Goal: Subscribe to service/newsletter

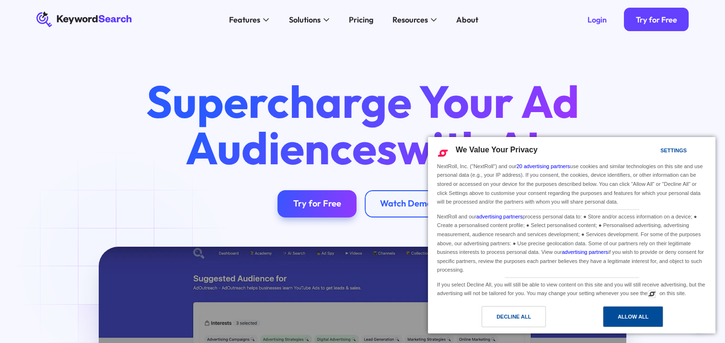
click at [615, 319] on div "Allow All" at bounding box center [633, 316] width 60 height 21
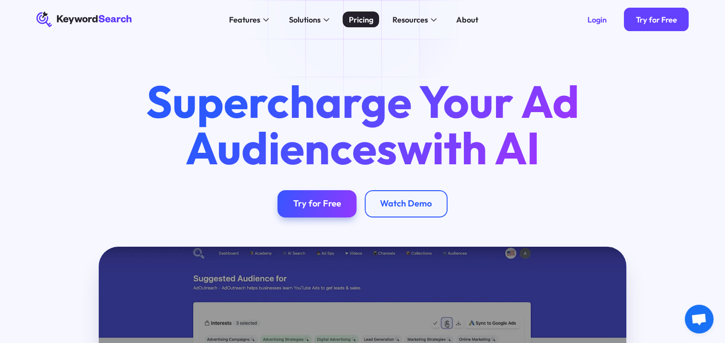
click at [360, 18] on div "Pricing" at bounding box center [361, 20] width 24 height 12
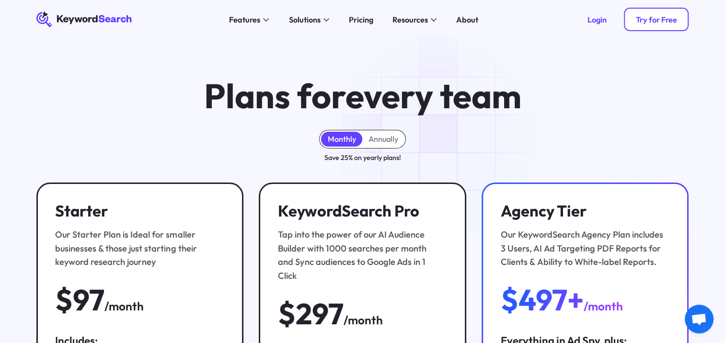
click at [648, 21] on div "Try for Free" at bounding box center [656, 20] width 41 height 10
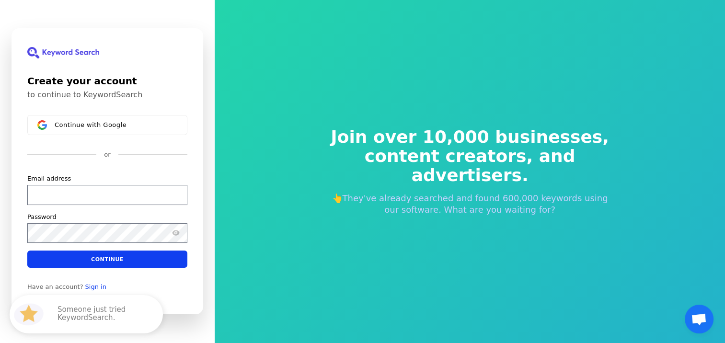
scroll to position [12, 0]
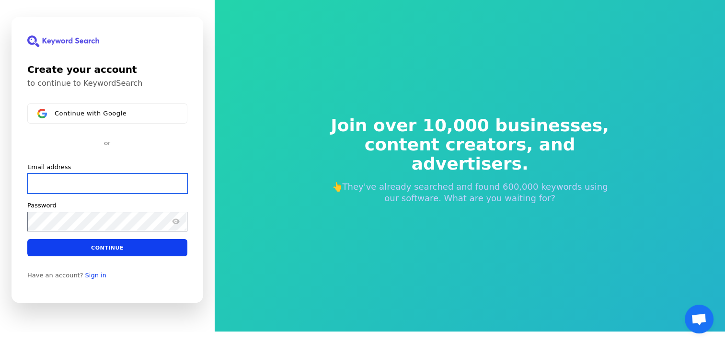
click at [70, 189] on input "Email address" at bounding box center [107, 184] width 160 height 20
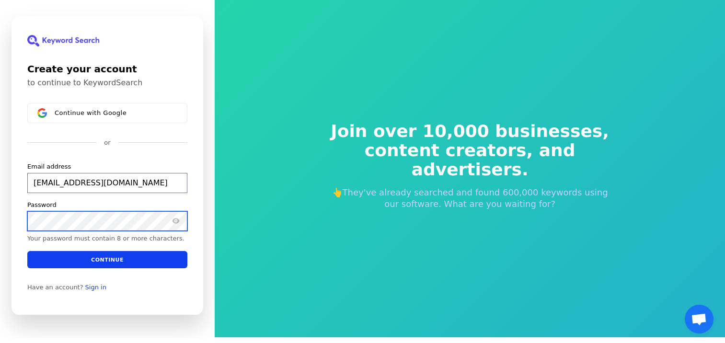
scroll to position [5, 0]
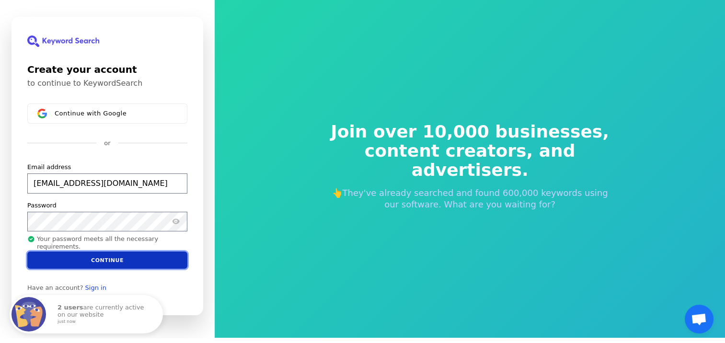
click at [106, 255] on button "Continue" at bounding box center [107, 260] width 160 height 17
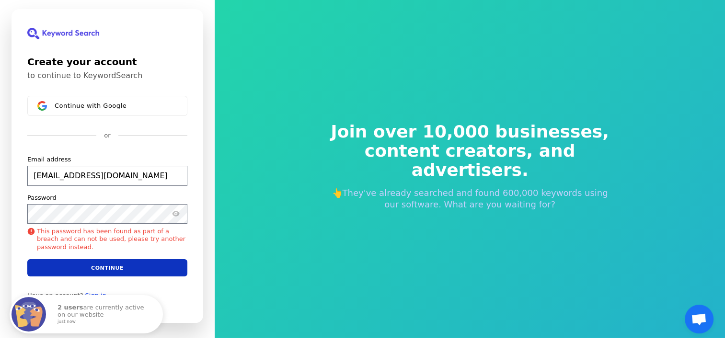
scroll to position [0, 0]
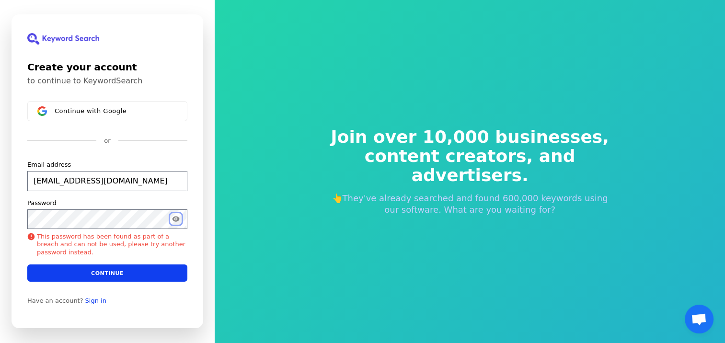
click at [174, 219] on icon "Show password" at bounding box center [176, 220] width 8 height 8
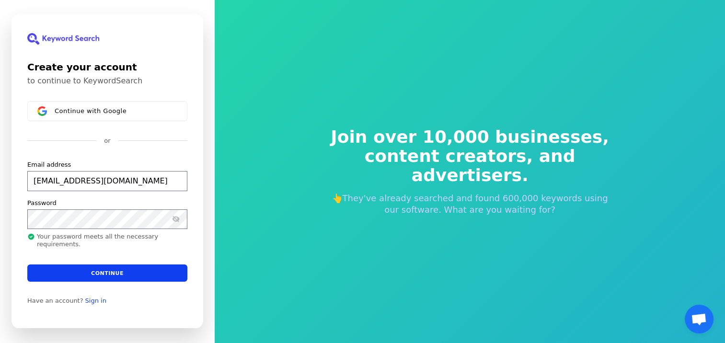
click at [194, 232] on div "Create your account to continue to KeywordSearch Continue with Google or Email …" at bounding box center [108, 171] width 192 height 314
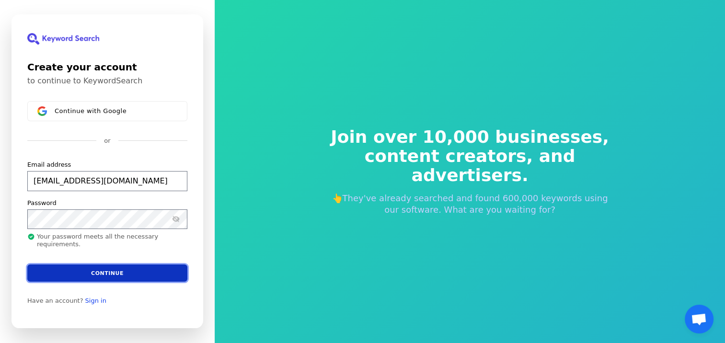
click at [114, 272] on button "Continue" at bounding box center [107, 273] width 160 height 17
type input "mategogola345@gmail.com"
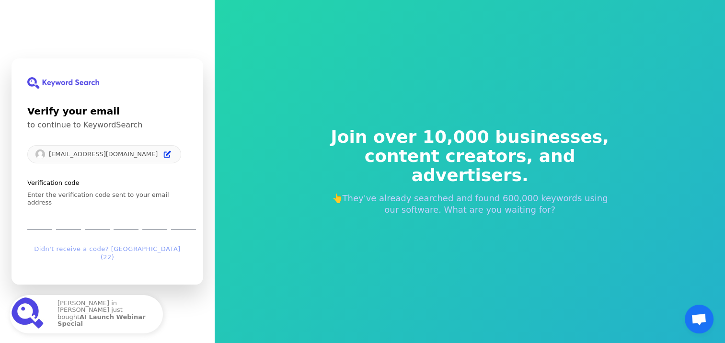
type input "9"
type input "2"
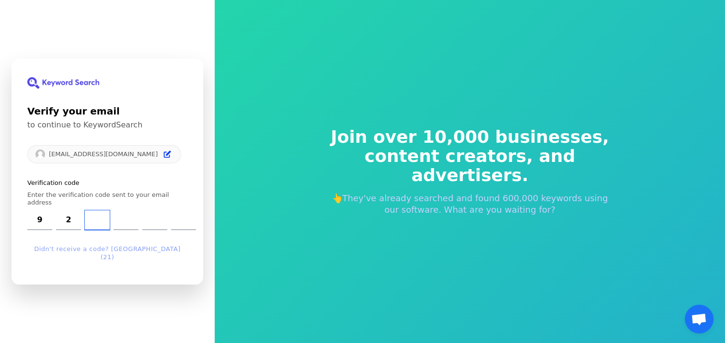
type input "2"
type input "8"
type input "4"
type input "7"
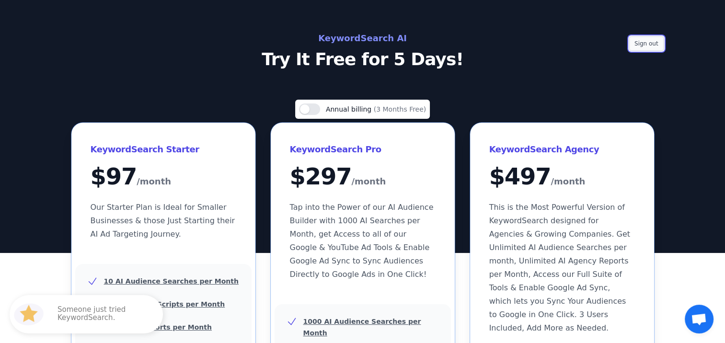
click at [640, 41] on button "Sign out" at bounding box center [646, 43] width 35 height 14
